Goal: Information Seeking & Learning: Check status

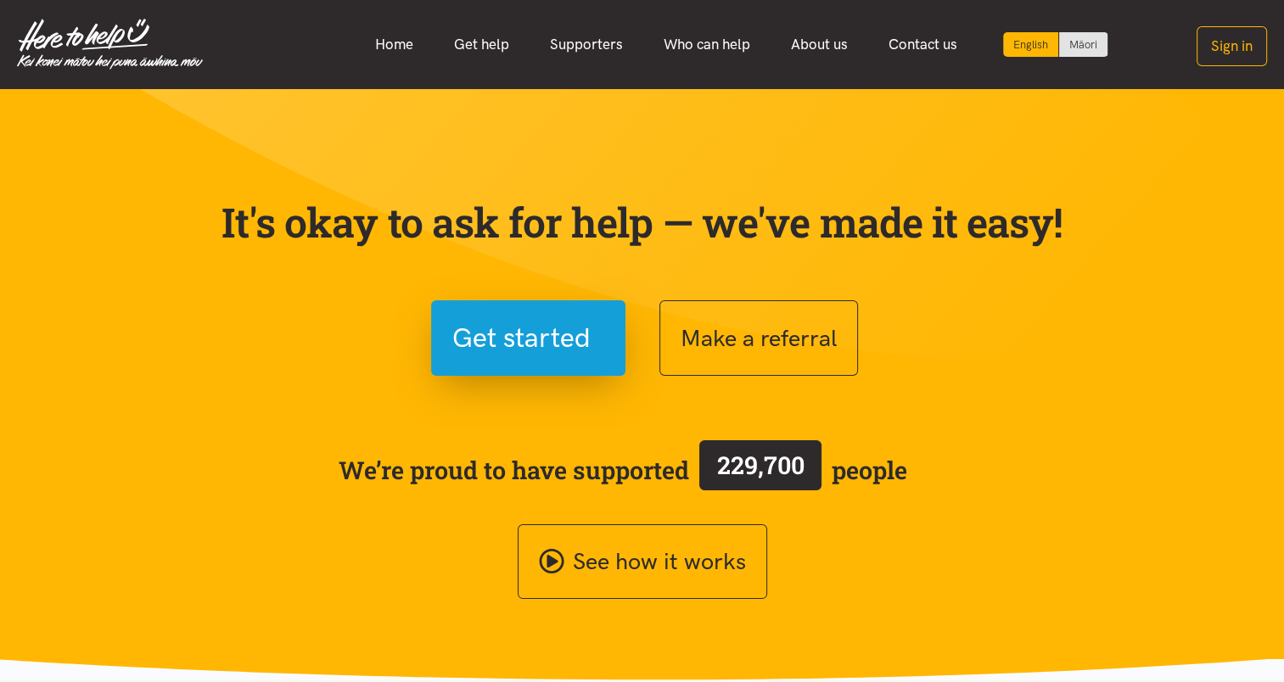
click at [1203, 51] on button "Sign in" at bounding box center [1231, 46] width 70 height 40
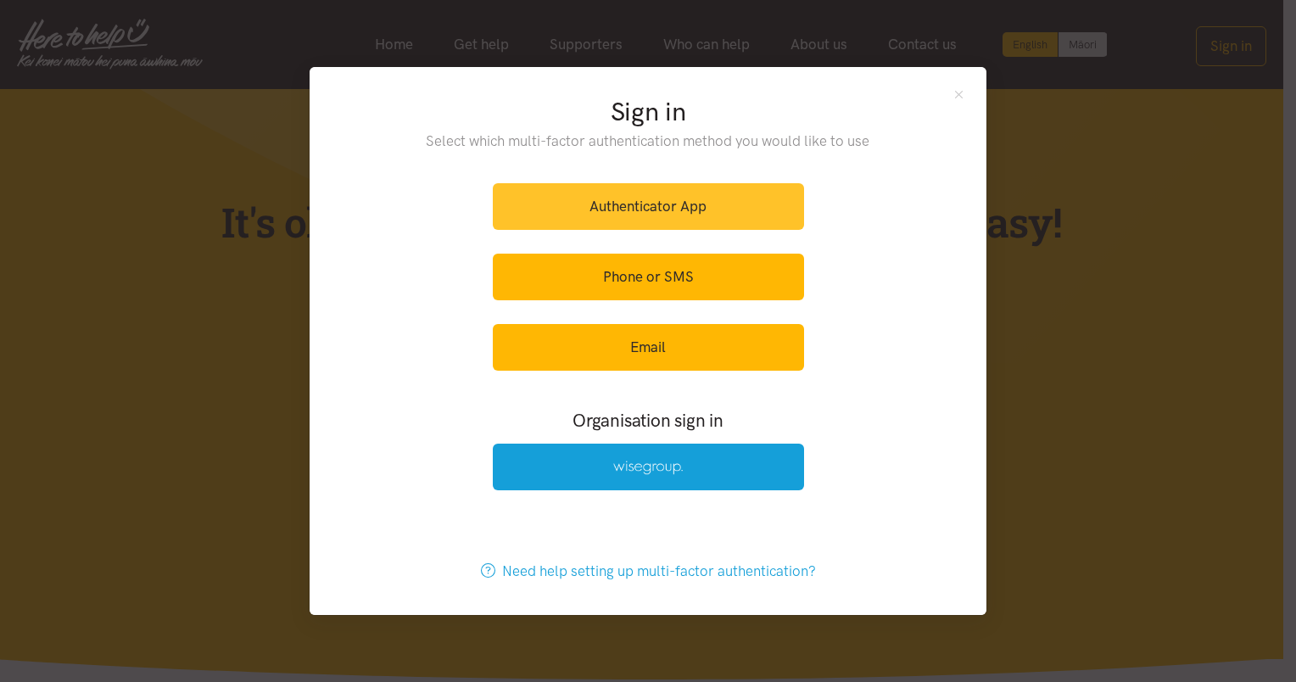
click at [670, 204] on link "Authenticator App" at bounding box center [648, 206] width 311 height 47
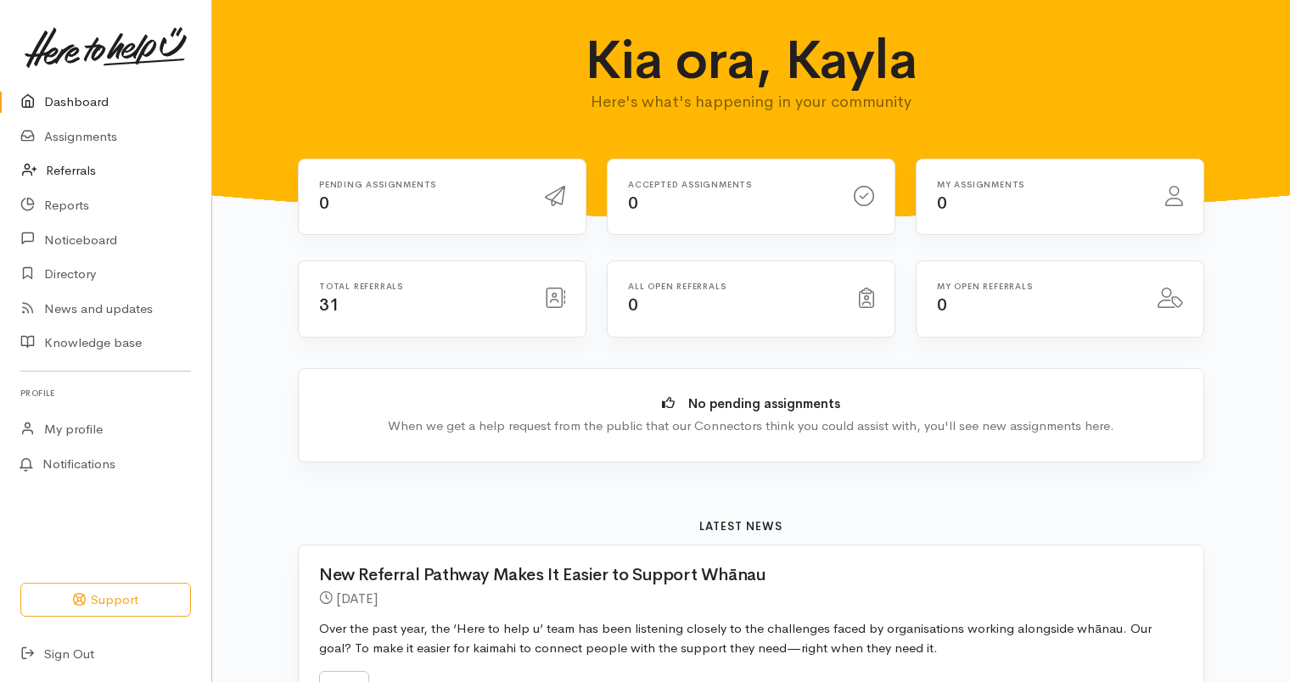
click at [88, 171] on link "Referrals" at bounding box center [105, 171] width 211 height 35
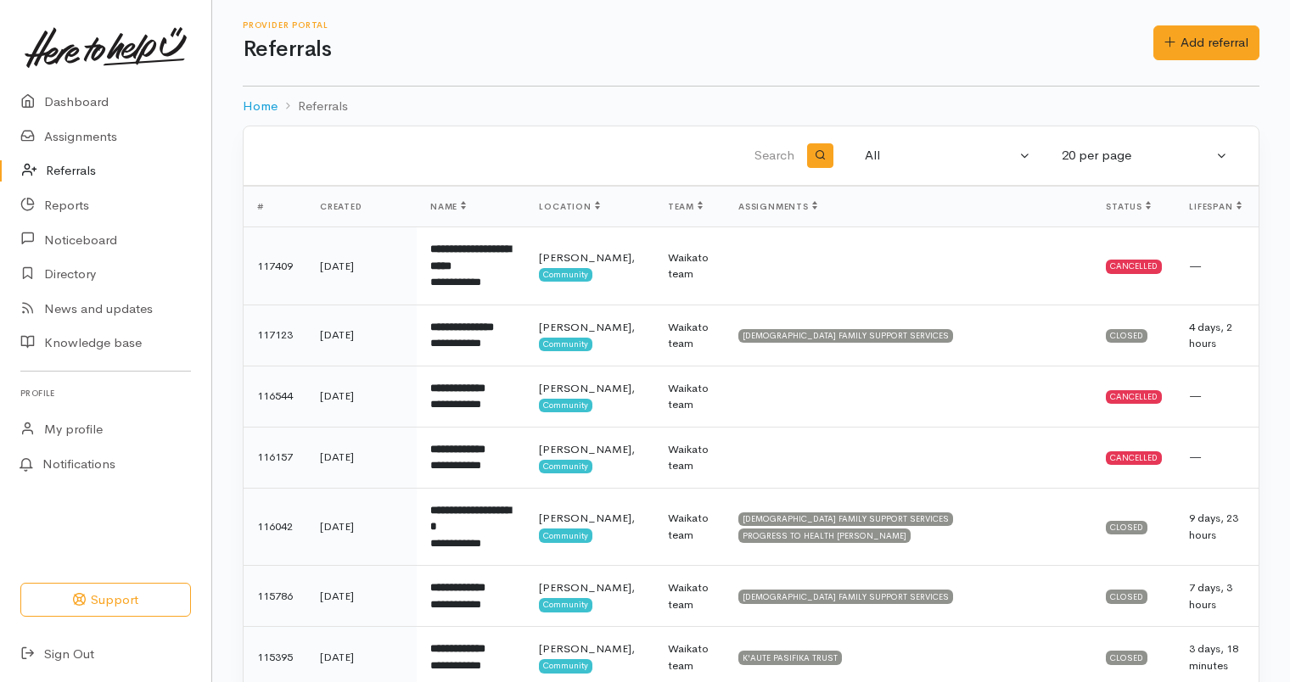
click at [1137, 268] on div "Cancelled" at bounding box center [1134, 267] width 56 height 14
click at [1132, 353] on td "Closed" at bounding box center [1133, 335] width 83 height 61
click at [1175, 484] on td "—" at bounding box center [1216, 457] width 83 height 61
click at [1134, 425] on td "Cancelled" at bounding box center [1133, 396] width 83 height 61
